Goal: Transaction & Acquisition: Purchase product/service

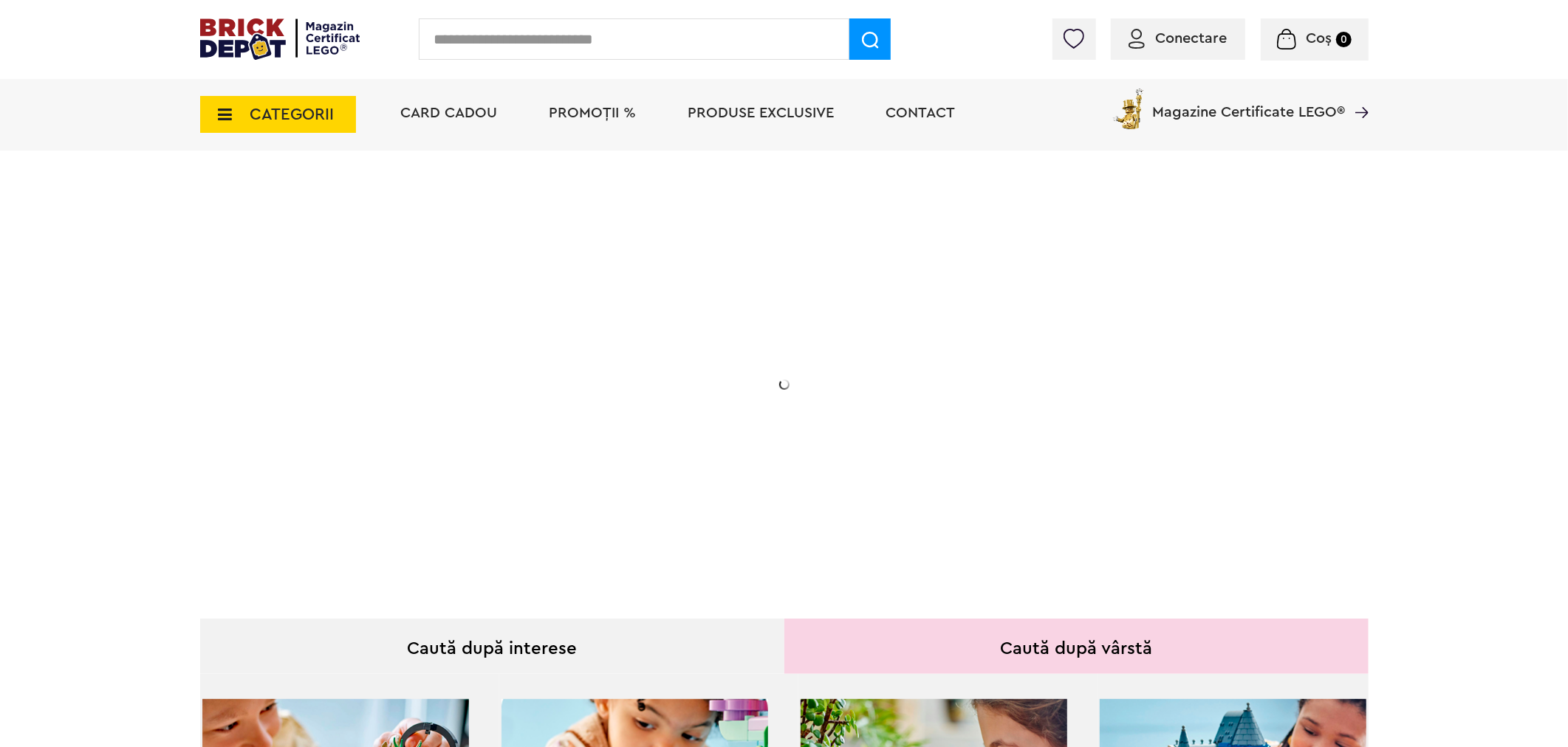
click at [582, 112] on span "PROMOȚII %" at bounding box center [592, 112] width 87 height 15
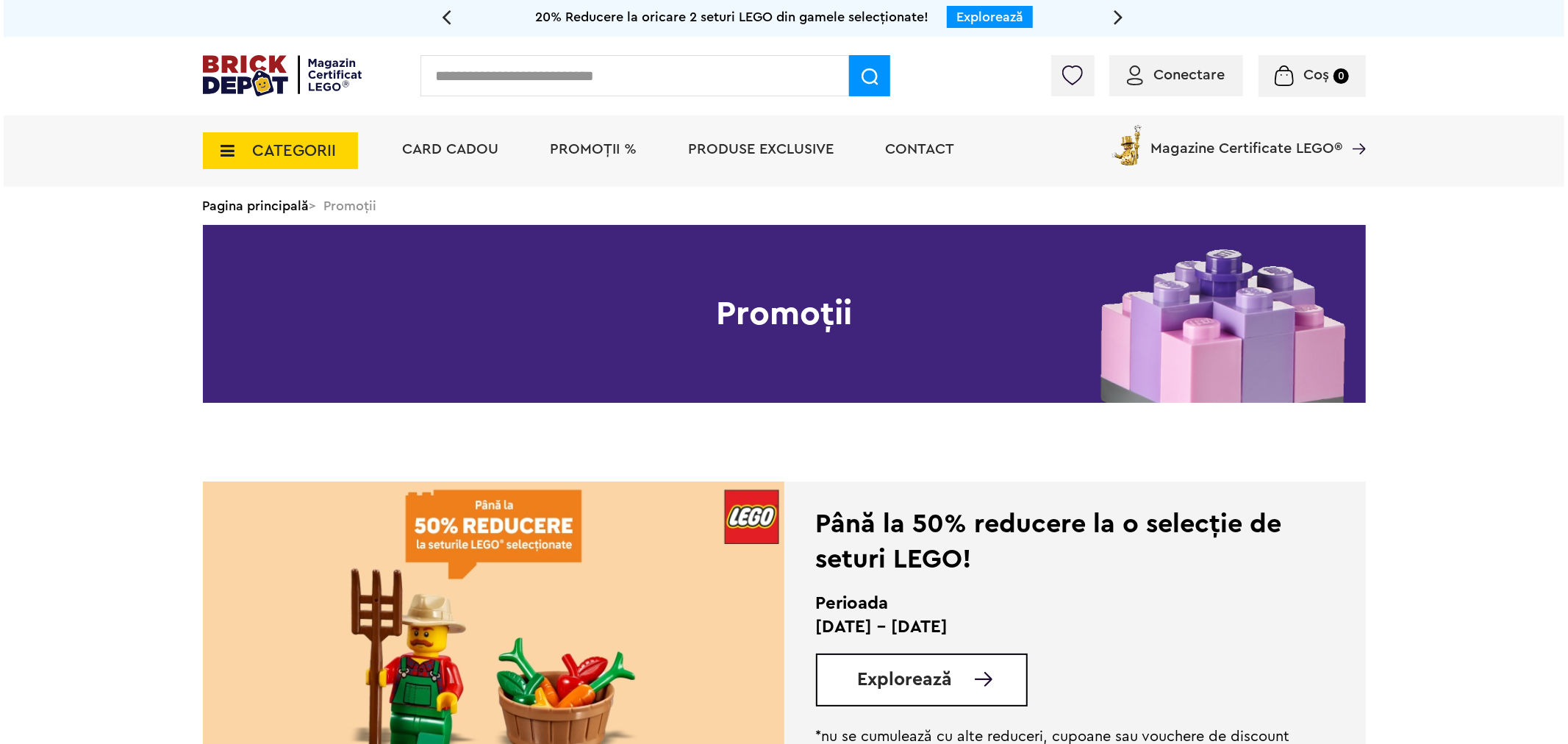
scroll to position [81, 0]
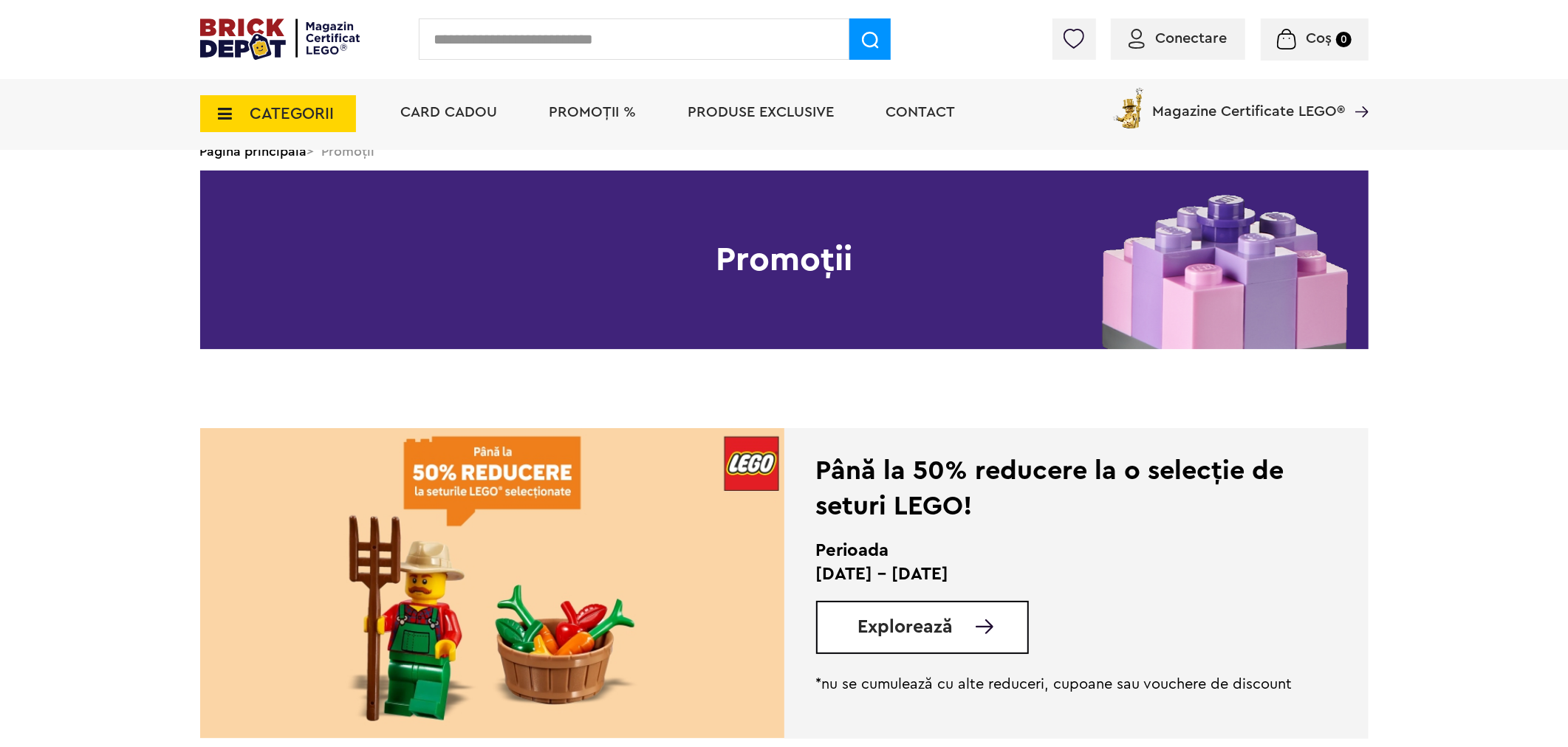
drag, startPoint x: 513, startPoint y: 61, endPoint x: 499, endPoint y: 9, distance: 53.9
click at [503, 16] on div "Conectare Coș 0 Coș Nu ai nimic în coș Conectare Descoperă noutățile" at bounding box center [784, 39] width 1568 height 79
click at [499, 9] on div "Conectare Coș 0 Coș Nu ai nimic în coș Conectare Descoperă noutățile" at bounding box center [784, 39] width 1568 height 79
click at [484, 35] on input "text" at bounding box center [634, 39] width 431 height 42
type input "**********"
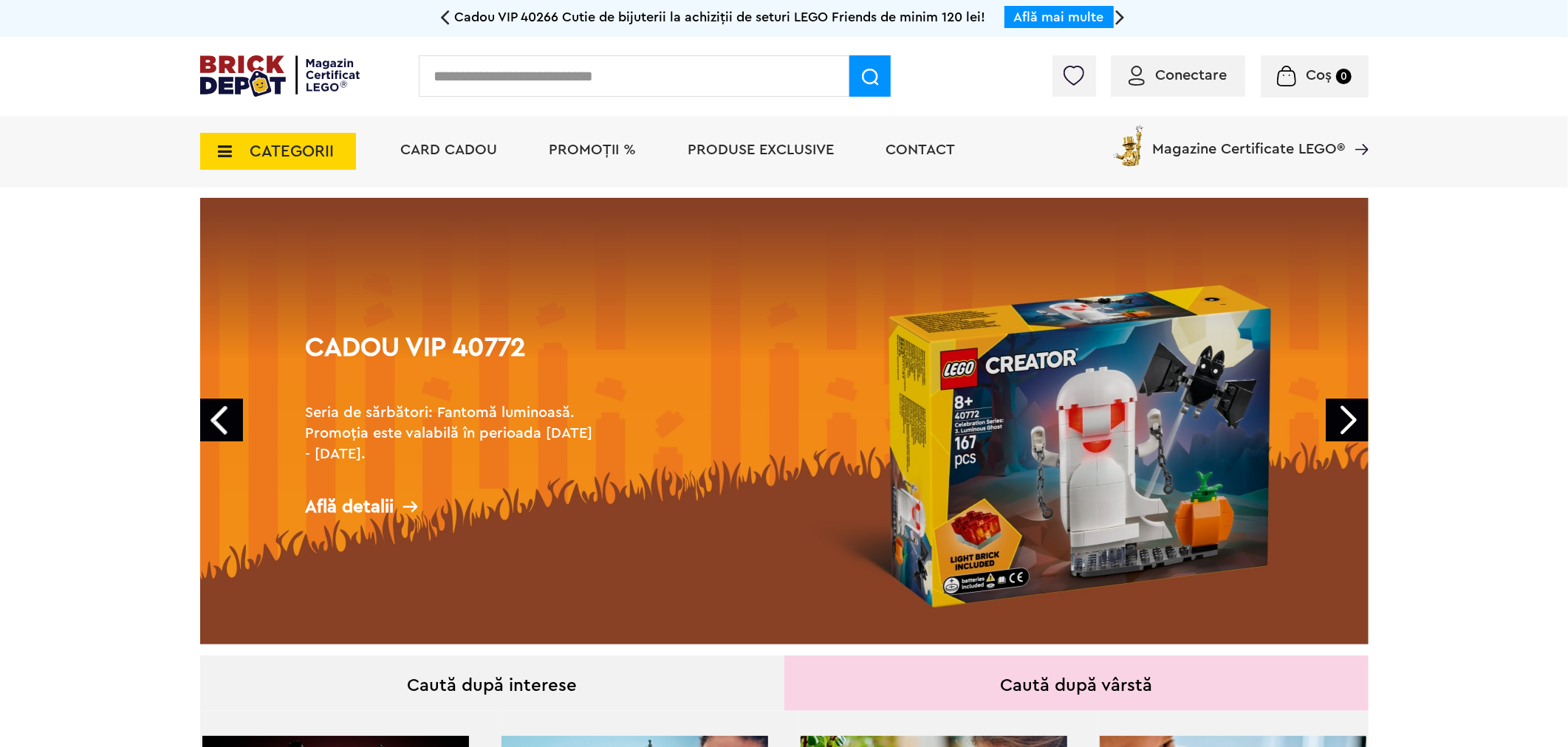
click at [575, 158] on li "PROMOȚII %" at bounding box center [593, 152] width 117 height 72
click at [563, 146] on span "PROMOȚII %" at bounding box center [592, 149] width 87 height 15
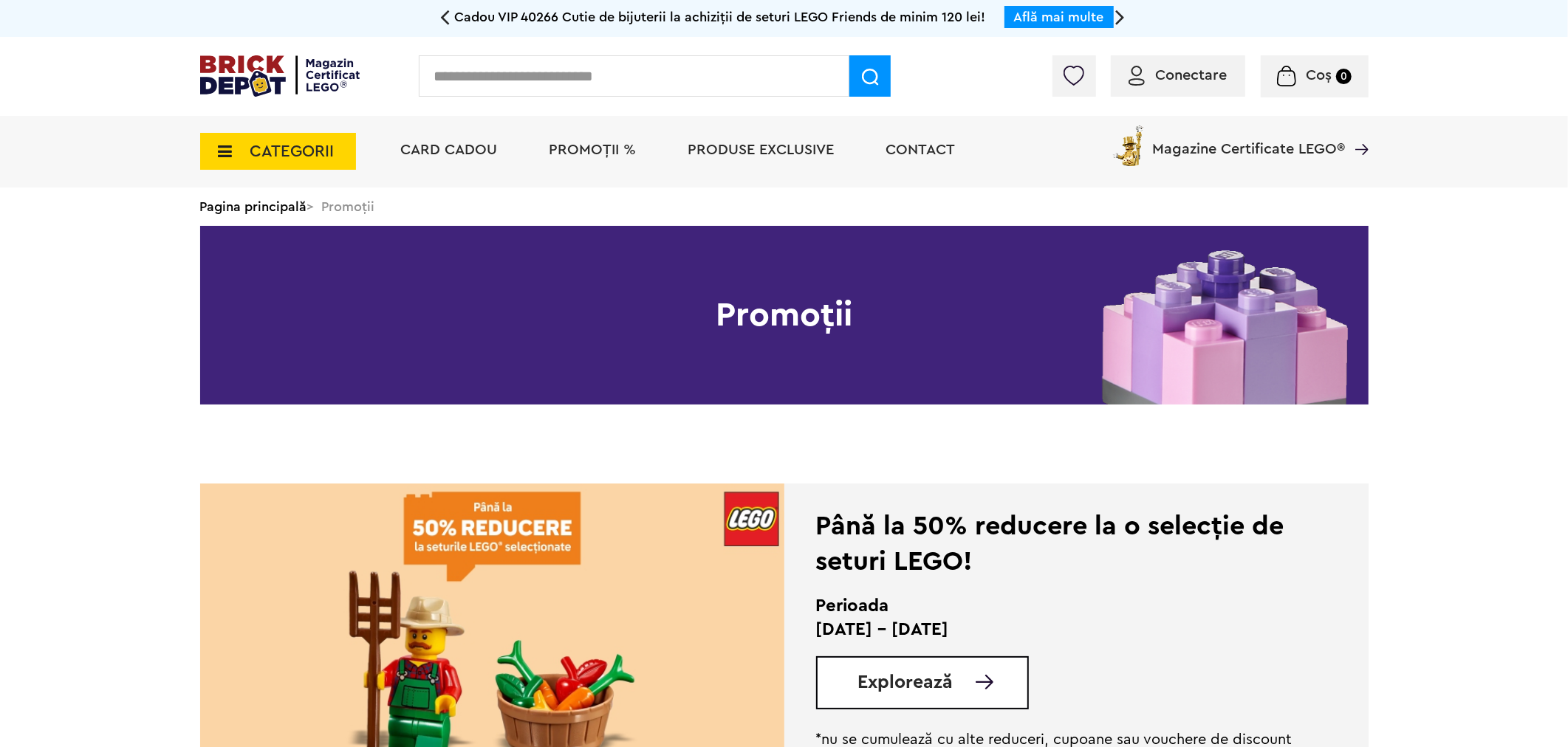
click at [554, 75] on input "text" at bounding box center [634, 76] width 431 height 42
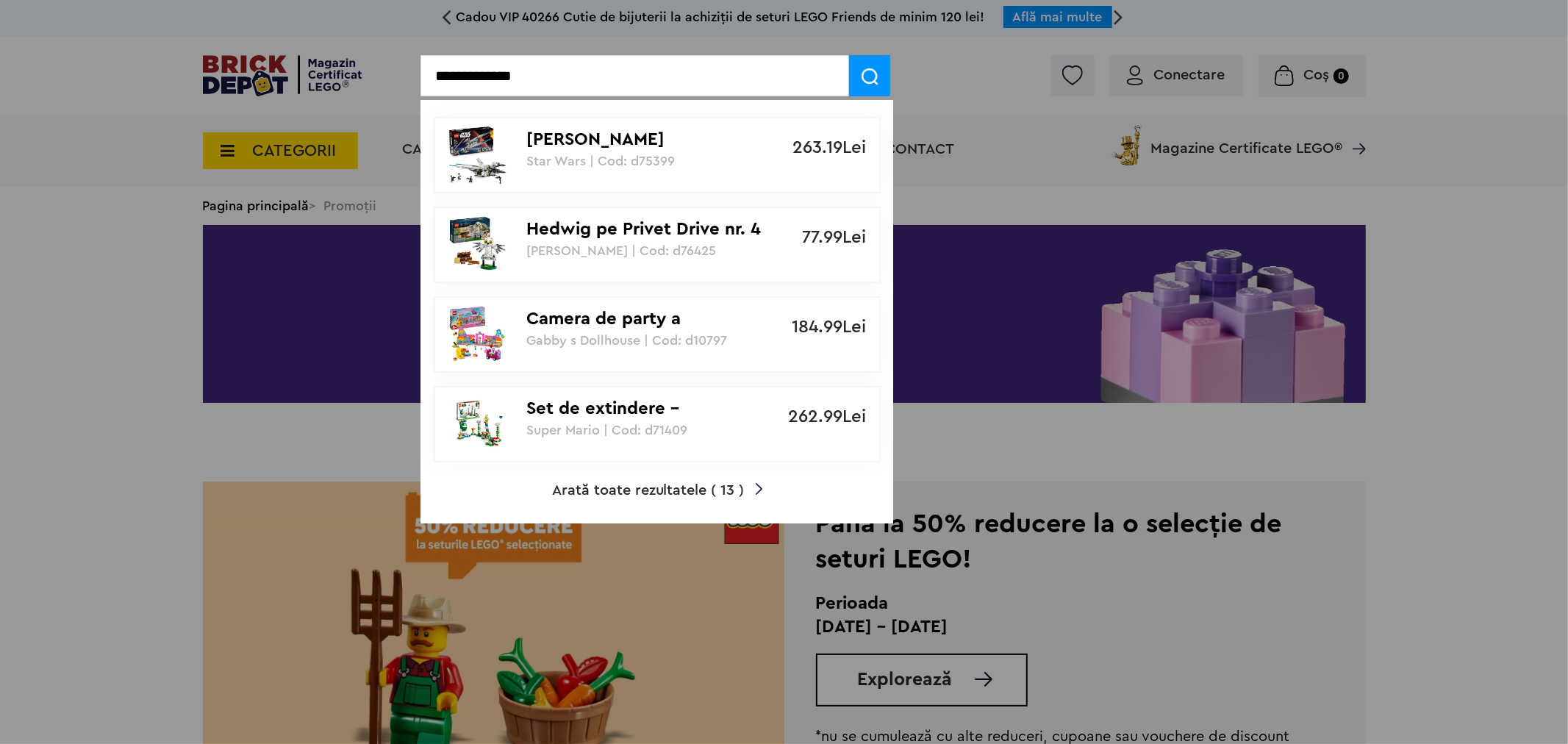
type input "**********"
